Goal: Use online tool/utility

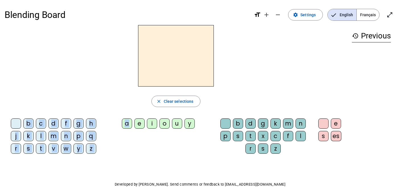
drag, startPoint x: 128, startPoint y: 126, endPoint x: 154, endPoint y: 77, distance: 54.9
click at [154, 77] on div "close Clear selections b c d f g h j k l m n p q r s t v w y z a e i o u y b d …" at bounding box center [176, 91] width 343 height 133
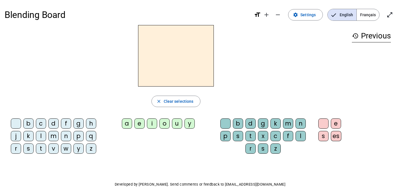
click at [126, 124] on div "a" at bounding box center [127, 123] width 10 height 10
click at [57, 125] on div "d" at bounding box center [53, 123] width 10 height 10
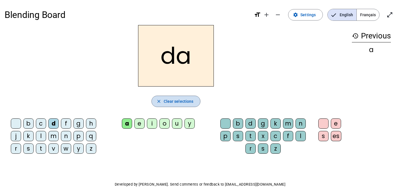
click at [184, 102] on span "Clear selections" at bounding box center [179, 101] width 30 height 7
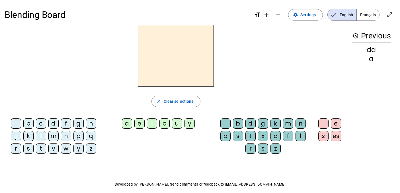
click at [77, 137] on div "p" at bounding box center [78, 136] width 10 height 10
click at [175, 126] on div "u" at bounding box center [177, 123] width 10 height 10
click at [248, 123] on div "d" at bounding box center [250, 123] width 10 height 10
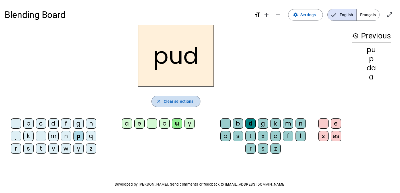
click at [186, 100] on span "Clear selections" at bounding box center [179, 101] width 30 height 7
